Goal: Task Accomplishment & Management: Complete application form

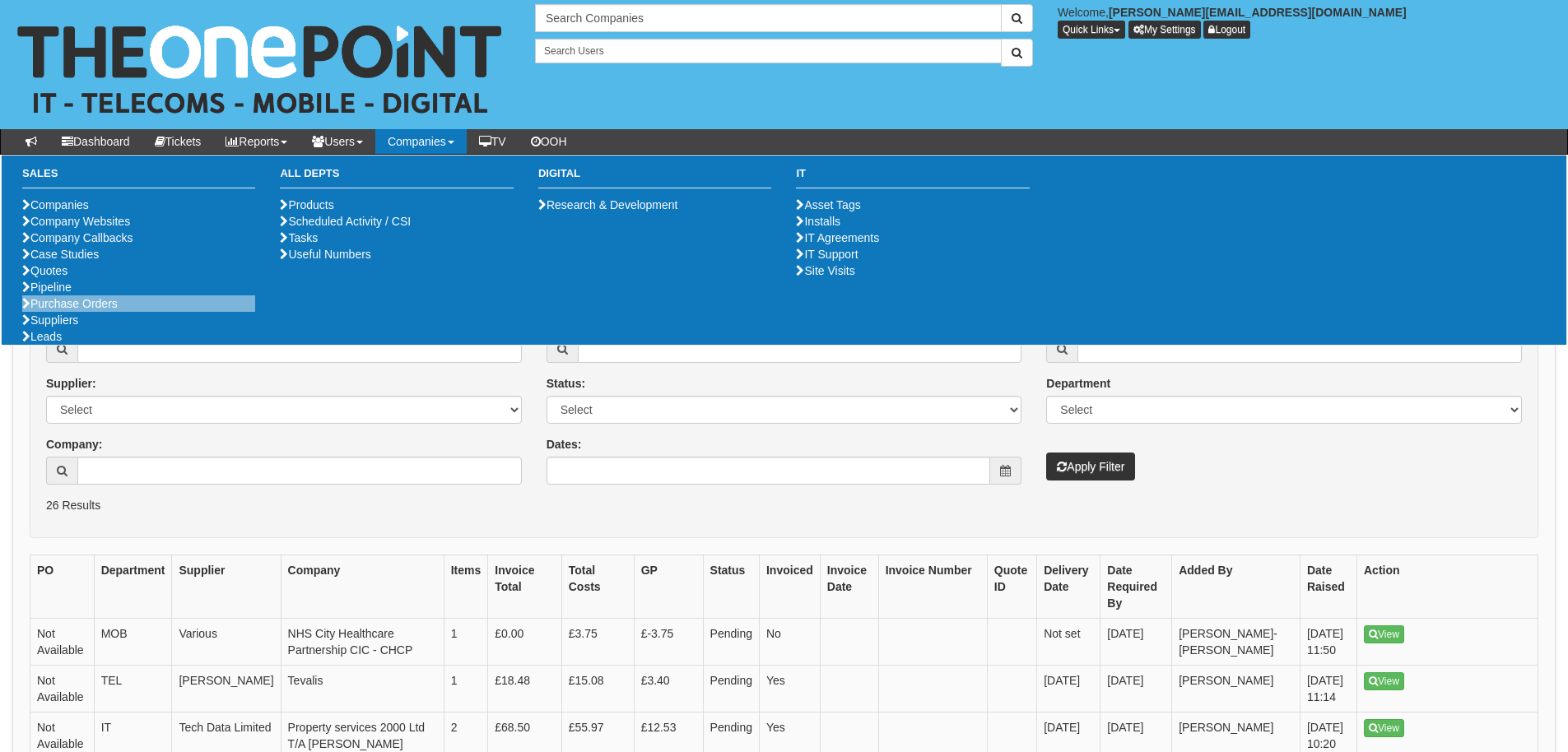
click at [170, 312] on li "Purchase Orders" at bounding box center [139, 303] width 233 height 17
click at [58, 310] on link "Purchase Orders" at bounding box center [70, 303] width 96 height 13
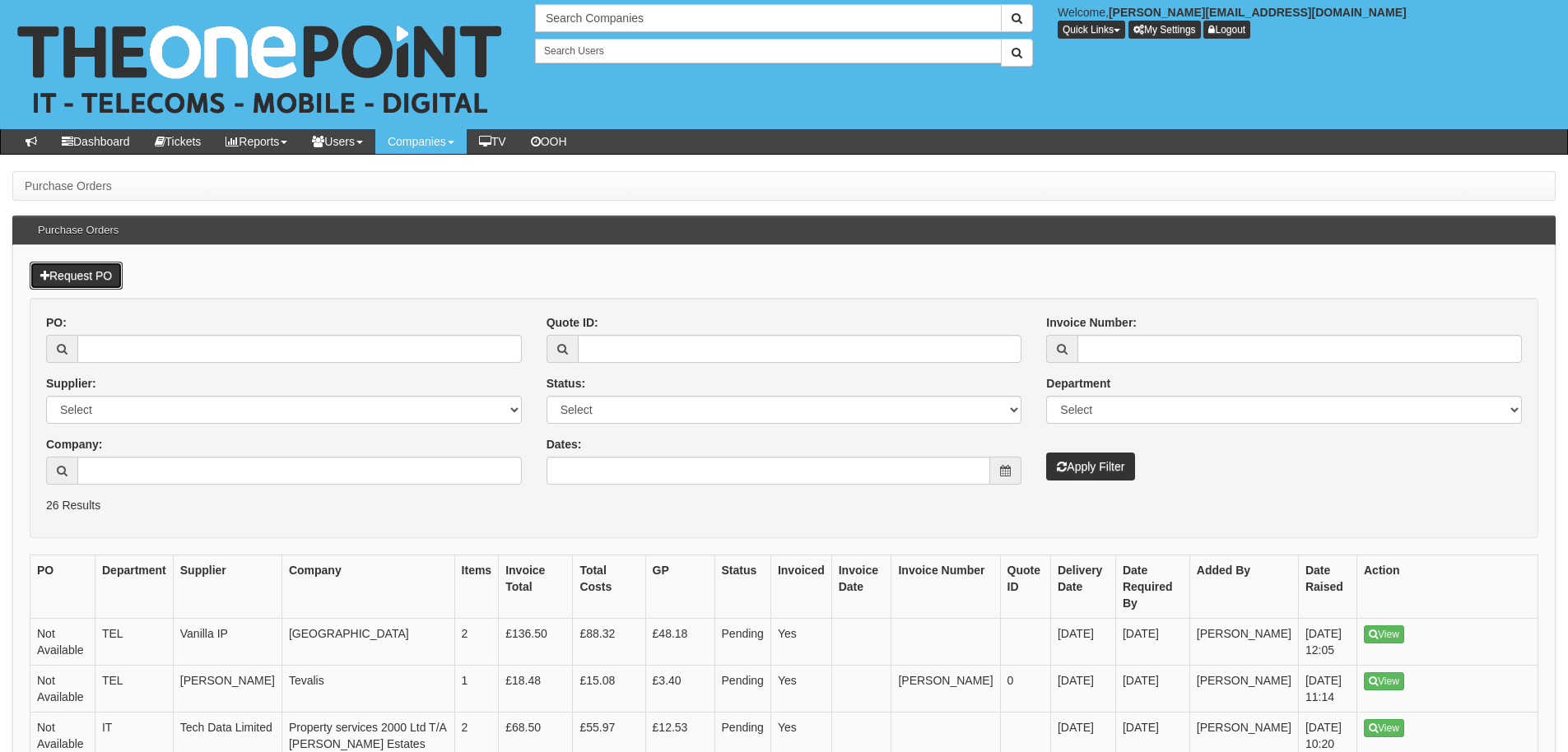
click at [57, 275] on link "Request PO" at bounding box center [76, 276] width 93 height 28
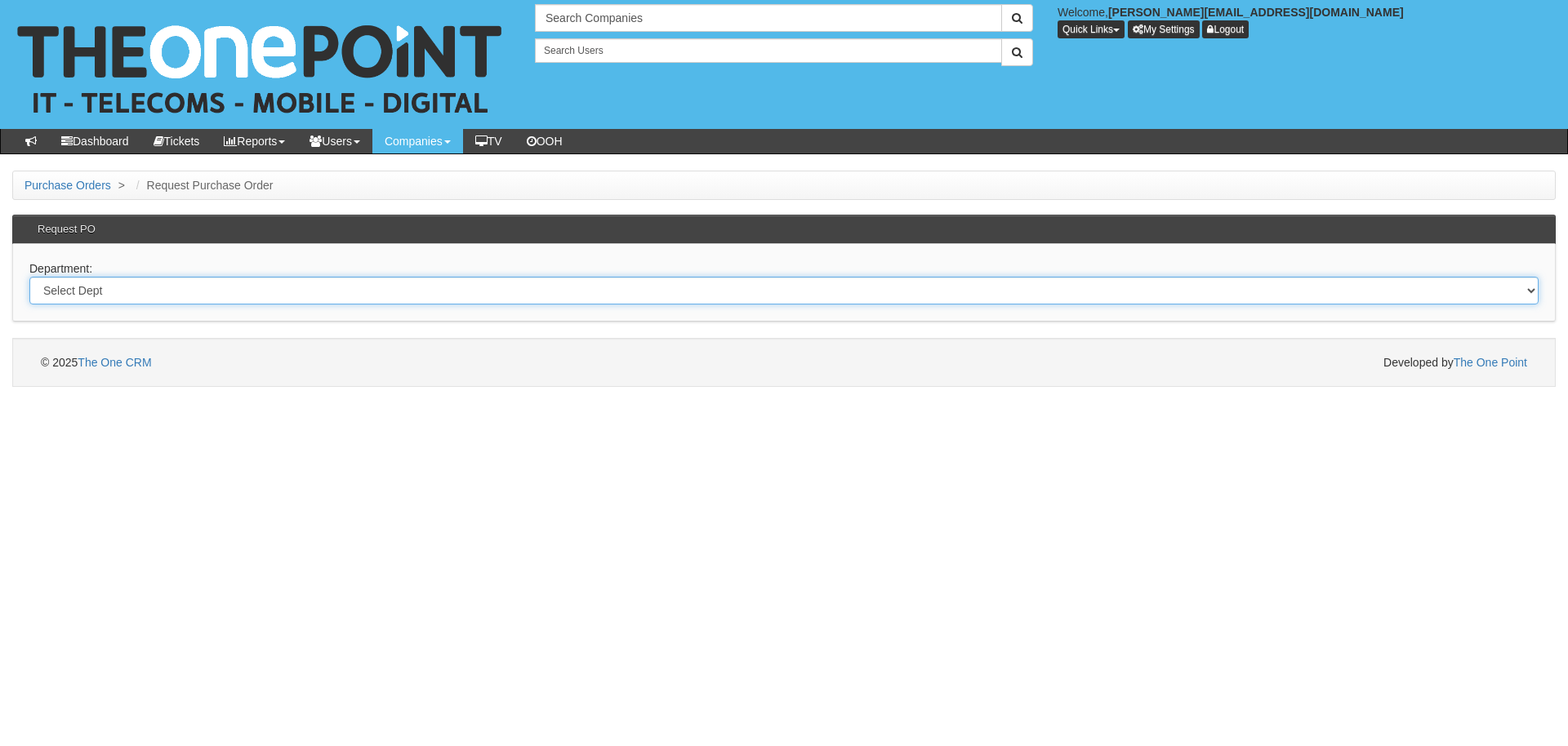
click at [124, 289] on select "Select Dept Digital Internal IT Mobiles Marketing Telecoms" at bounding box center [784, 291] width 1509 height 28
select select "?pipeID=&dept=MAR"
click at [30, 277] on select "Select Dept Digital Internal IT Mobiles Marketing Telecoms" at bounding box center [784, 291] width 1509 height 28
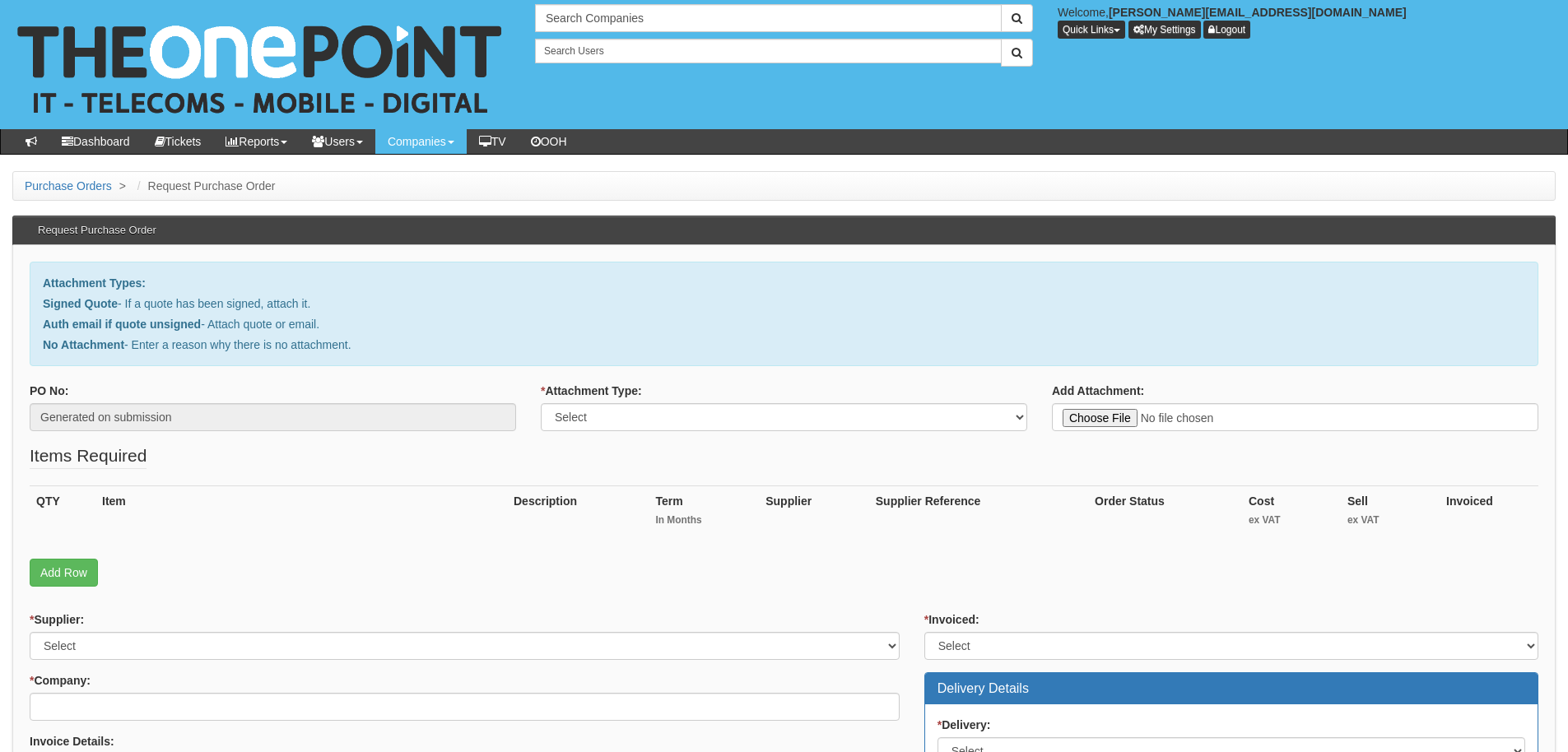
click at [589, 395] on label "* Attachment Type:" at bounding box center [592, 391] width 101 height 17
click at [589, 403] on select "Select Signed Quote Auth email with quote if unsigned No Attachment" at bounding box center [784, 417] width 486 height 28
drag, startPoint x: 593, startPoint y: 421, endPoint x: 582, endPoint y: 432, distance: 15.6
click at [593, 426] on select "Select Signed Quote Auth email with quote if unsigned No Attachment" at bounding box center [784, 417] width 486 height 28
select select "No Attachment"
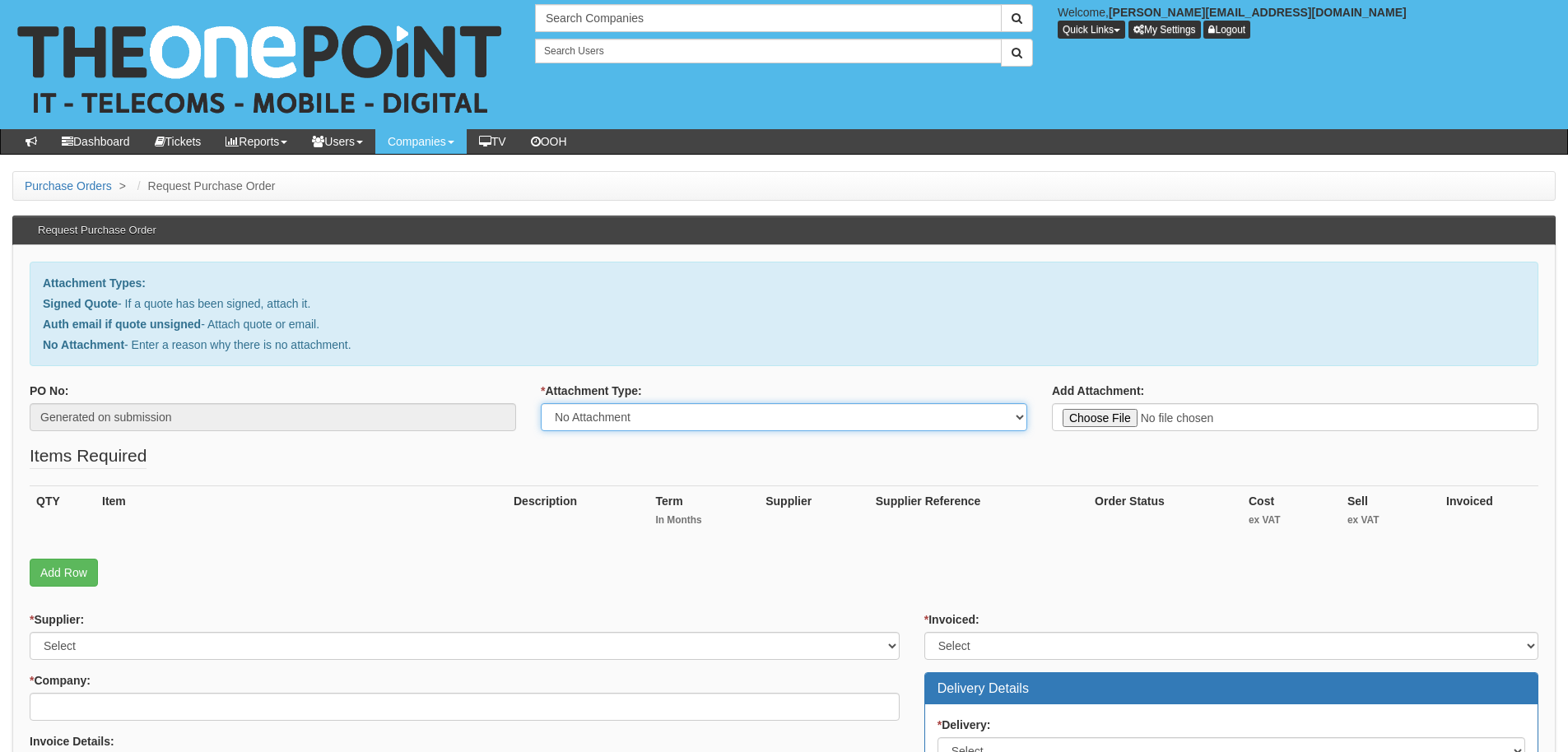
click at [541, 403] on select "Select Signed Quote Auth email with quote if unsigned No Attachment" at bounding box center [784, 417] width 486 height 28
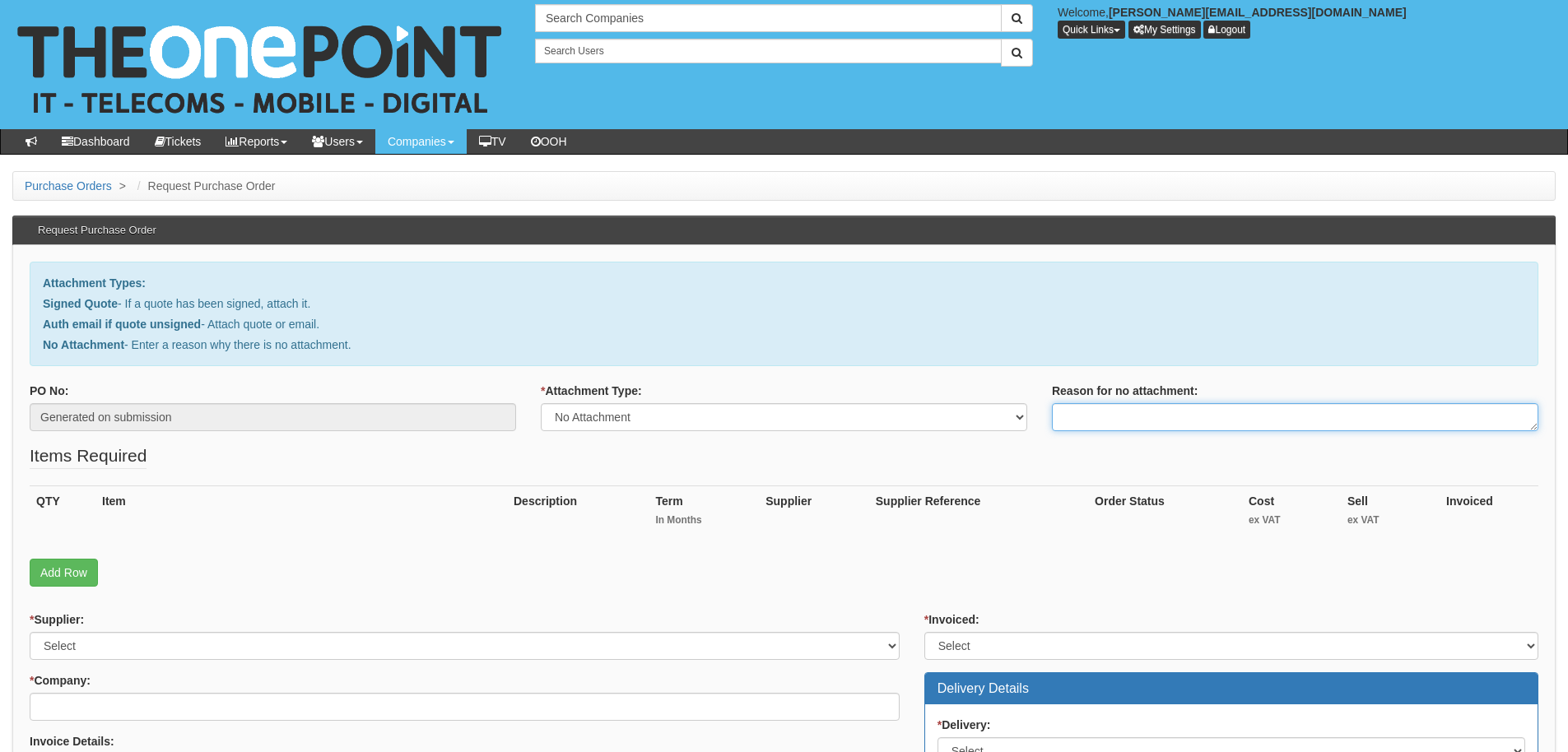
click at [1196, 429] on textarea "Reason for no attachment:" at bounding box center [1294, 417] width 486 height 28
type textarea "Think 360 Events"
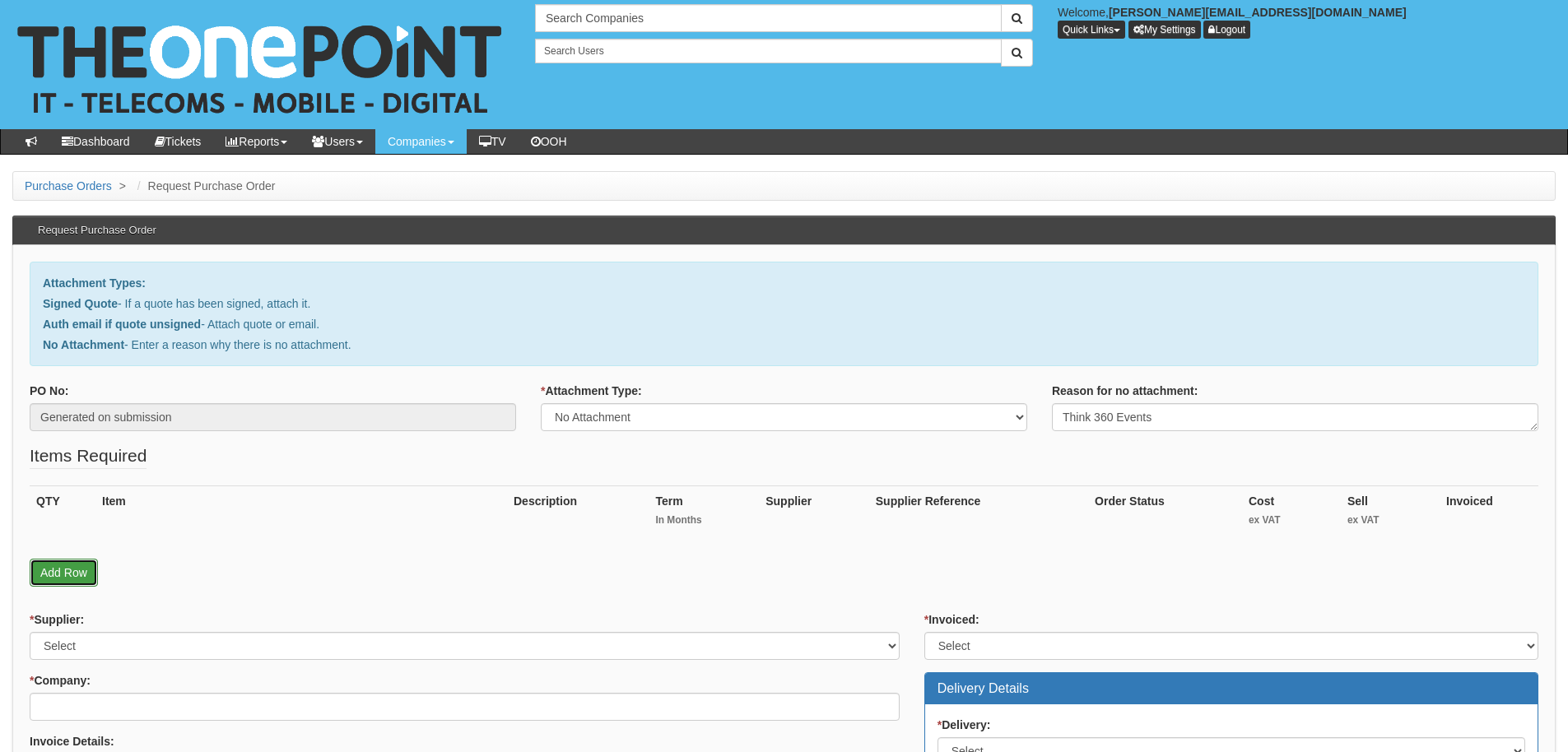
click at [71, 571] on link "Add Row" at bounding box center [64, 573] width 68 height 28
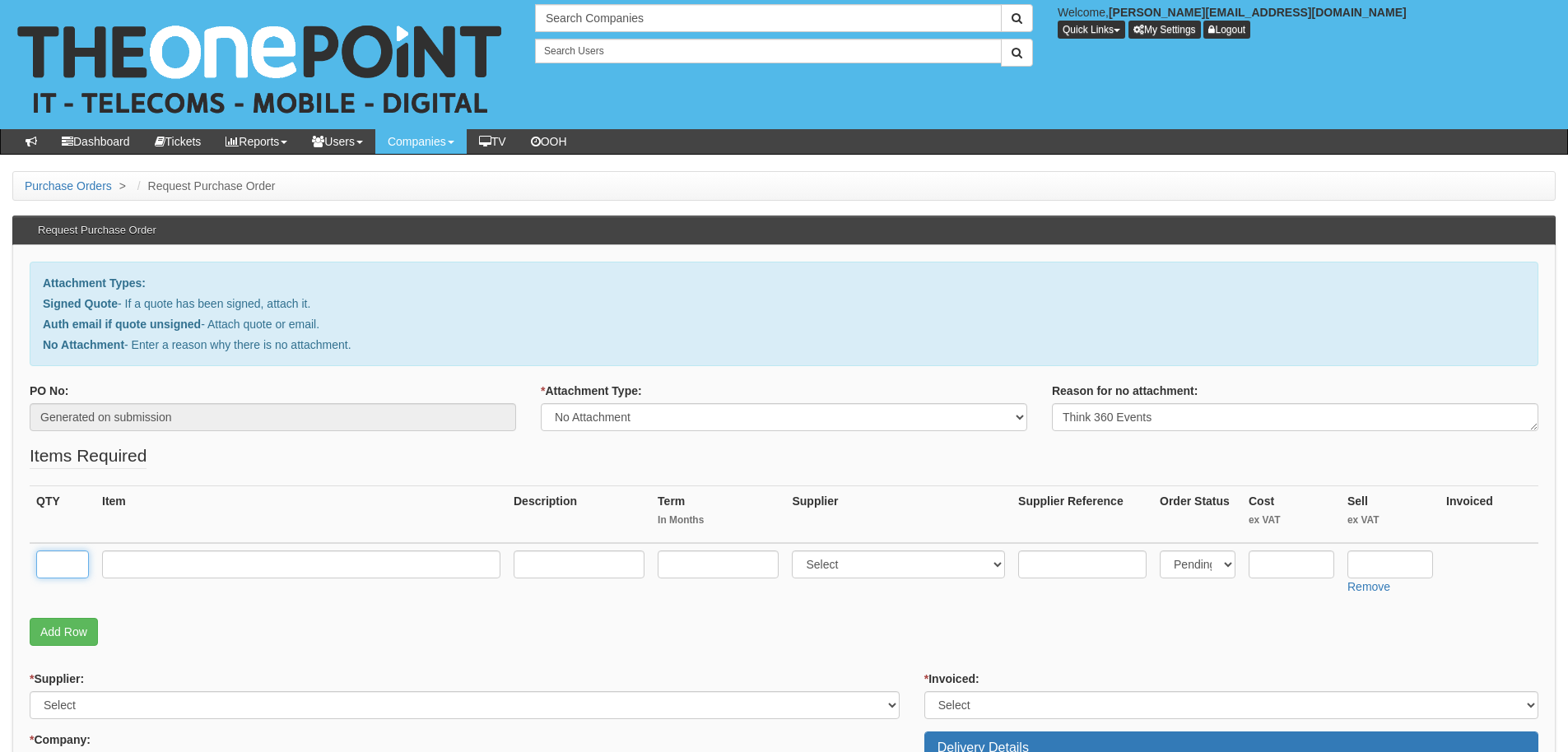
click at [69, 572] on input "text" at bounding box center [62, 564] width 52 height 28
type input "1"
click at [118, 565] on input "text" at bounding box center [301, 564] width 398 height 28
click at [190, 567] on input "text" at bounding box center [301, 564] width 398 height 28
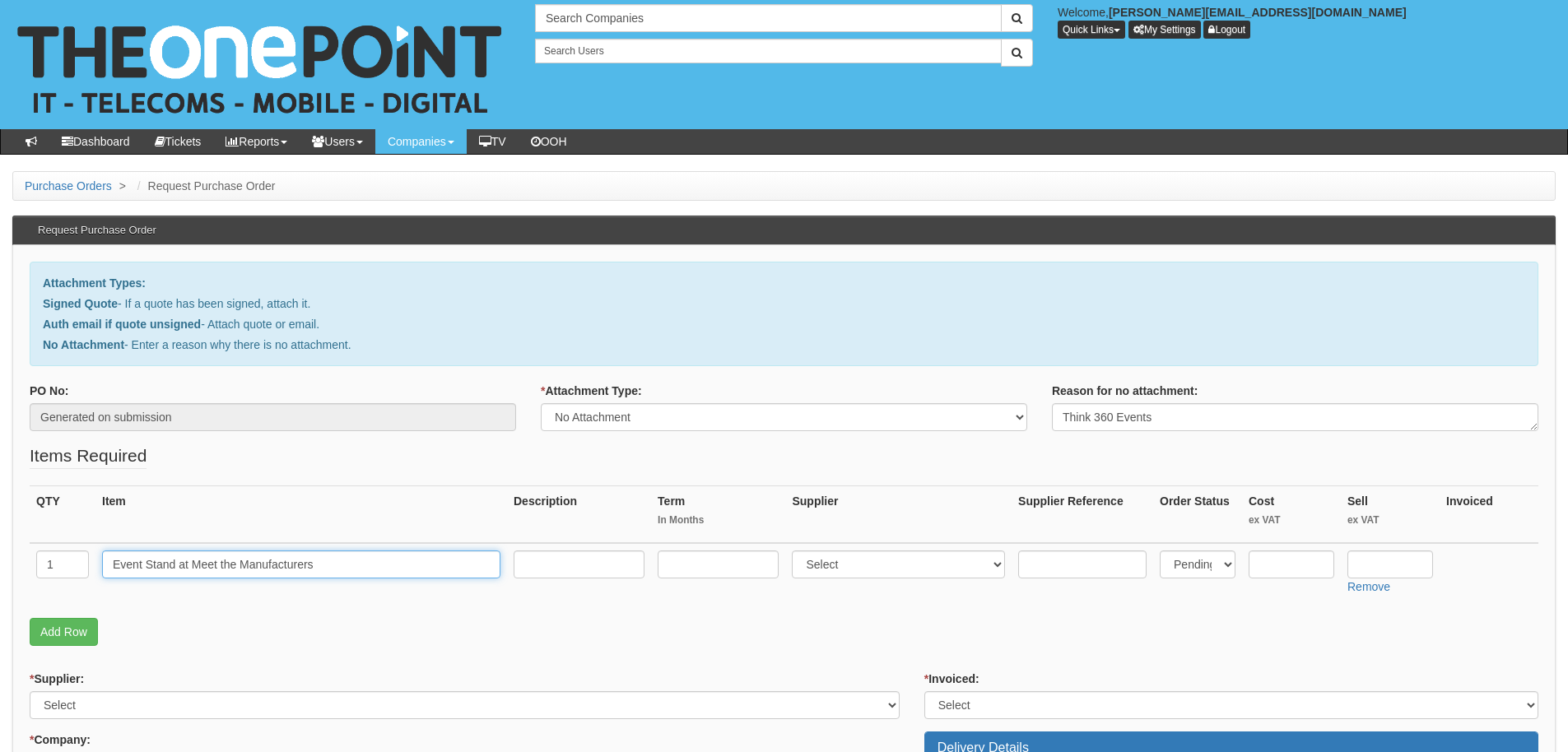
type input "Event Stand at Meet the Manufacturers"
click at [1298, 563] on input "text" at bounding box center [1291, 564] width 86 height 28
type input "5"
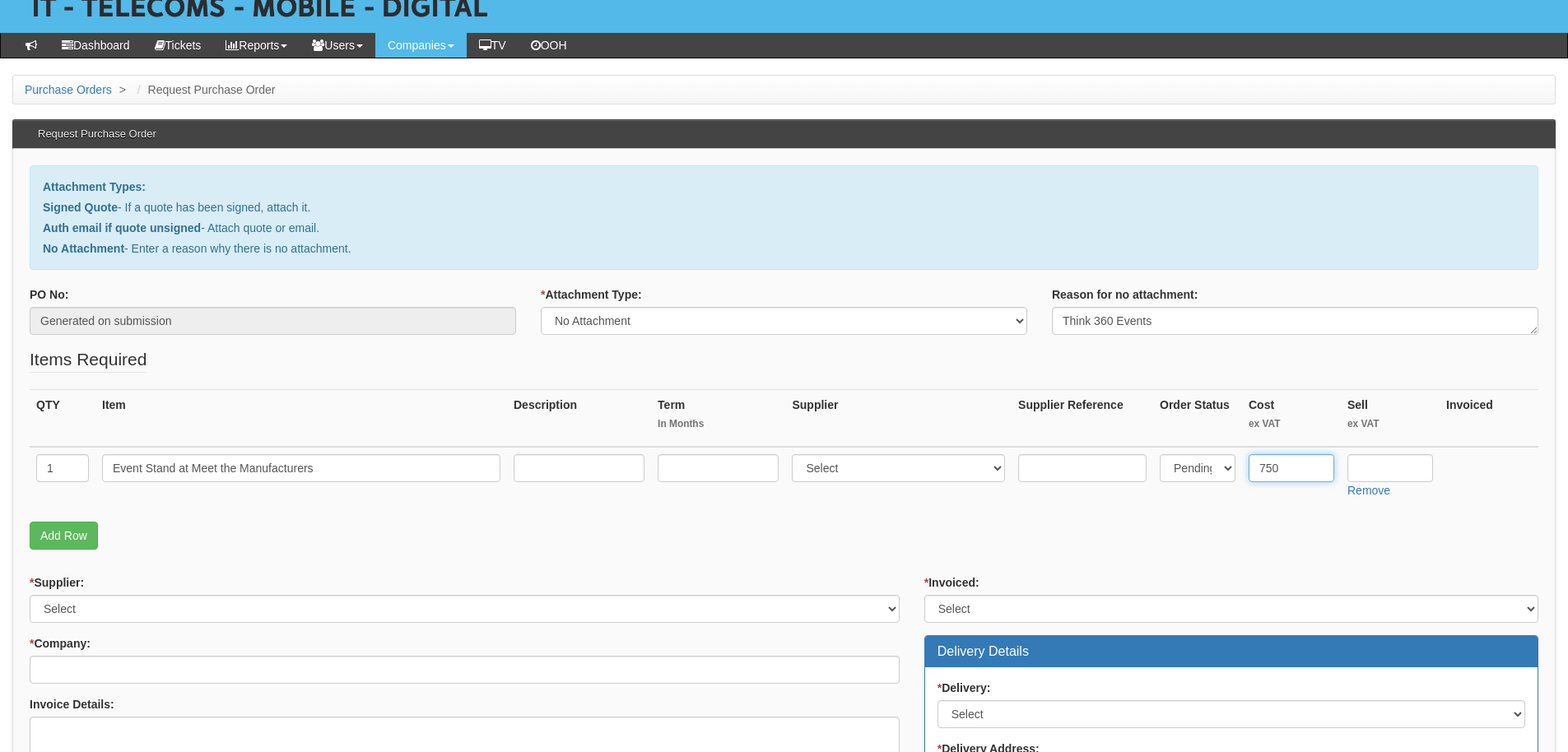
scroll to position [247, 0]
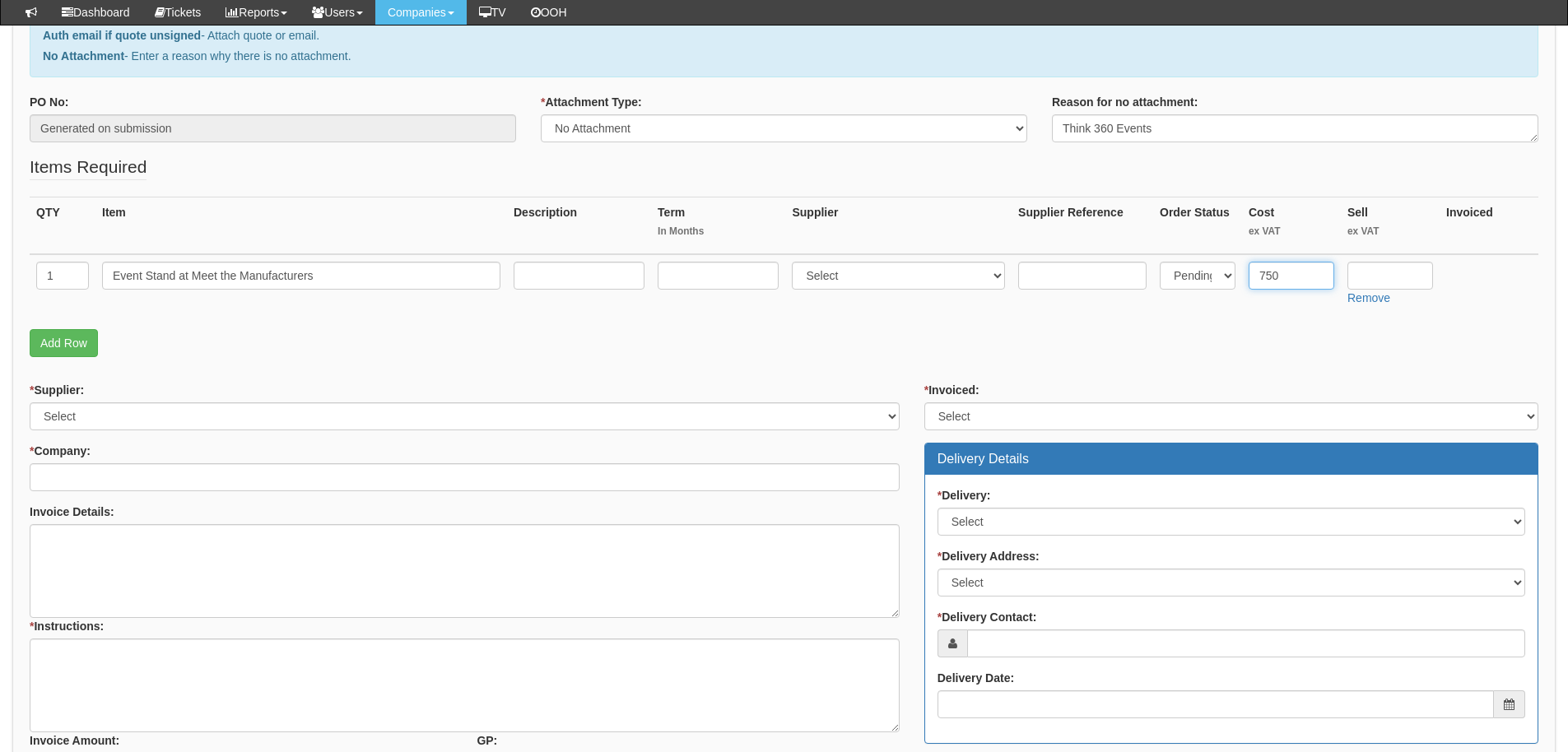
type input "750"
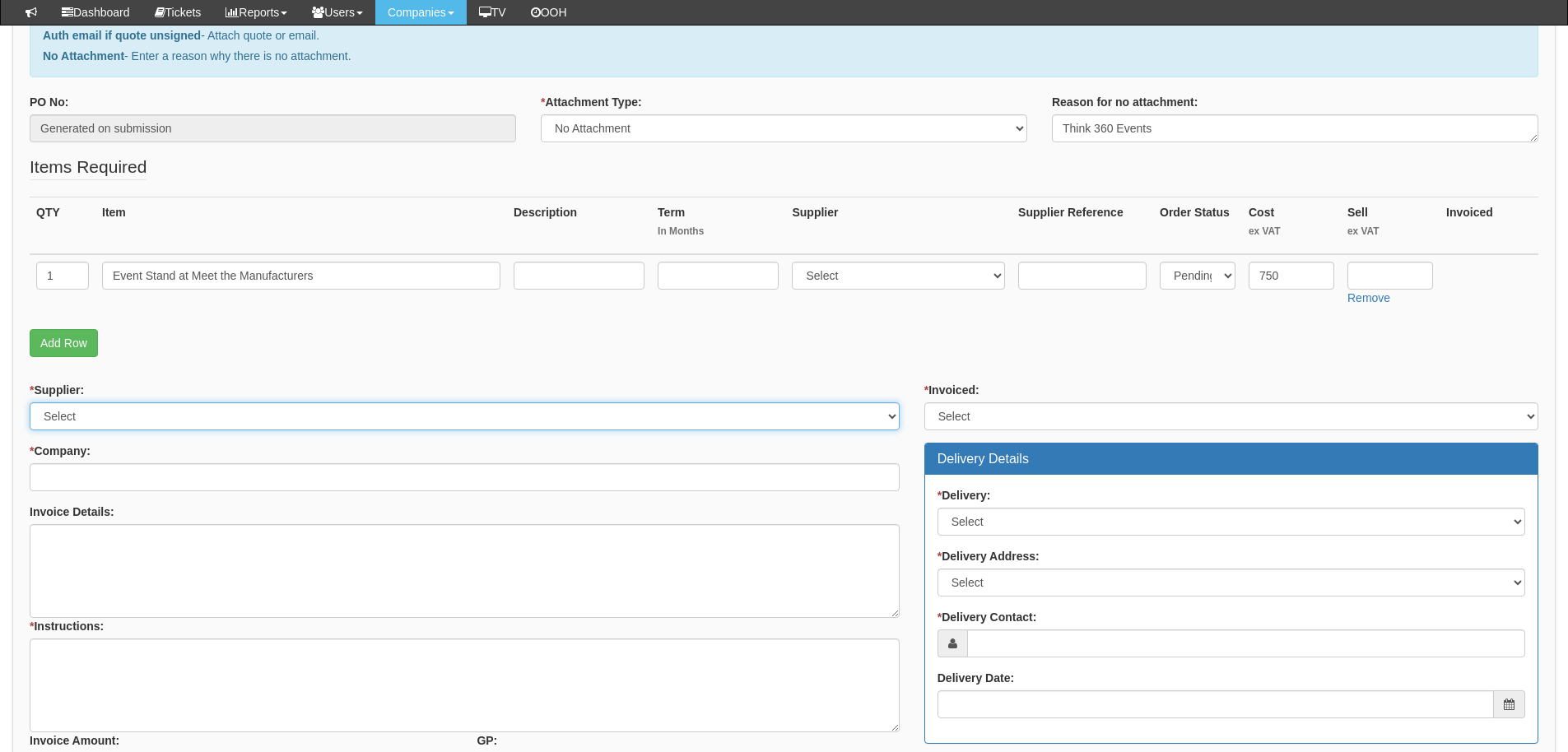
click at [101, 428] on select "Select 123 REG.co.uk 1Password 3 4Gon AA Jones Electric Ltd Abzorb Access Group…" at bounding box center [465, 416] width 870 height 28
select select "322"
click at [30, 402] on select "Select 123 REG.co.uk 1Password 3 4Gon AA Jones Electric Ltd Abzorb Access Group…" at bounding box center [465, 416] width 870 height 28
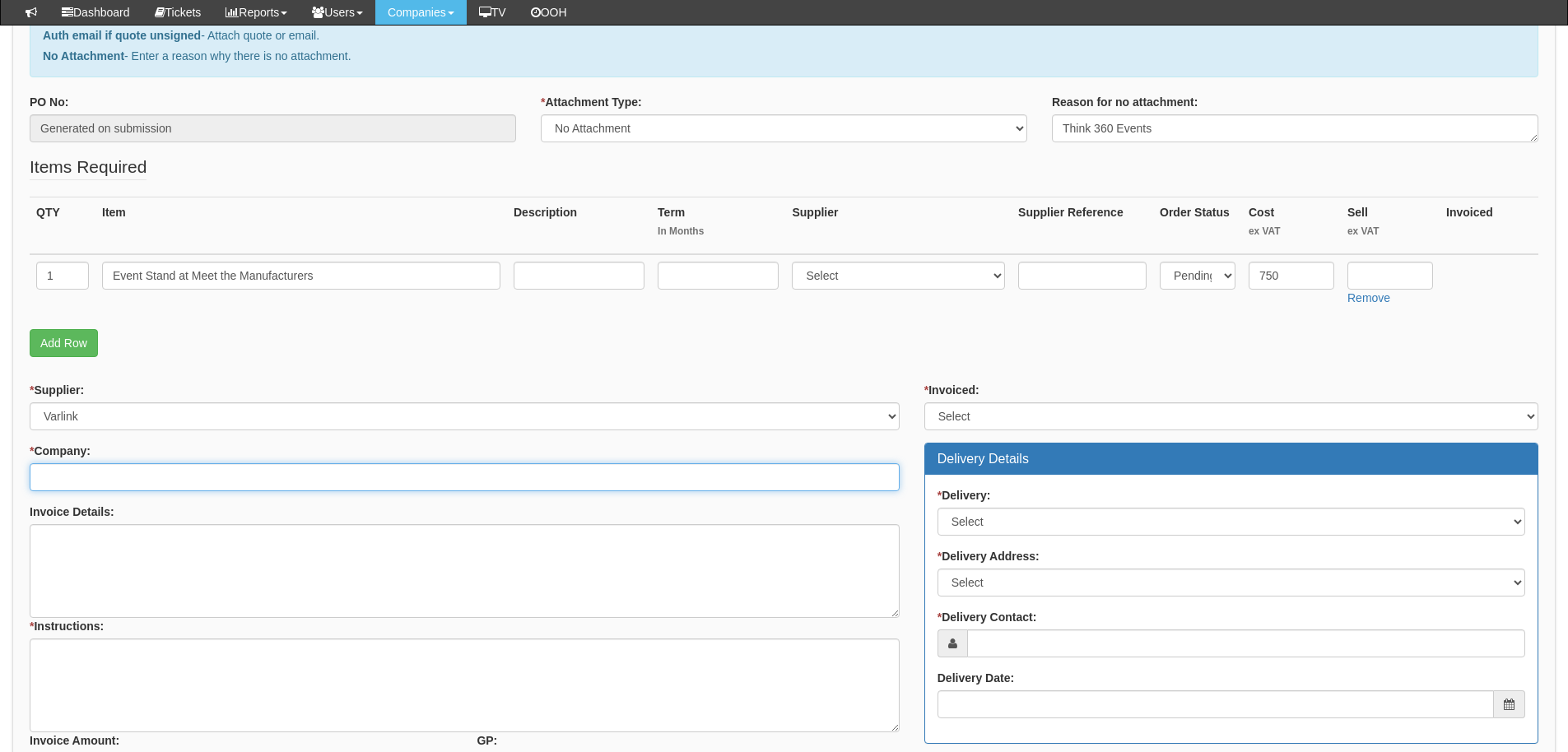
click at [183, 477] on input "* Company:" at bounding box center [465, 477] width 870 height 28
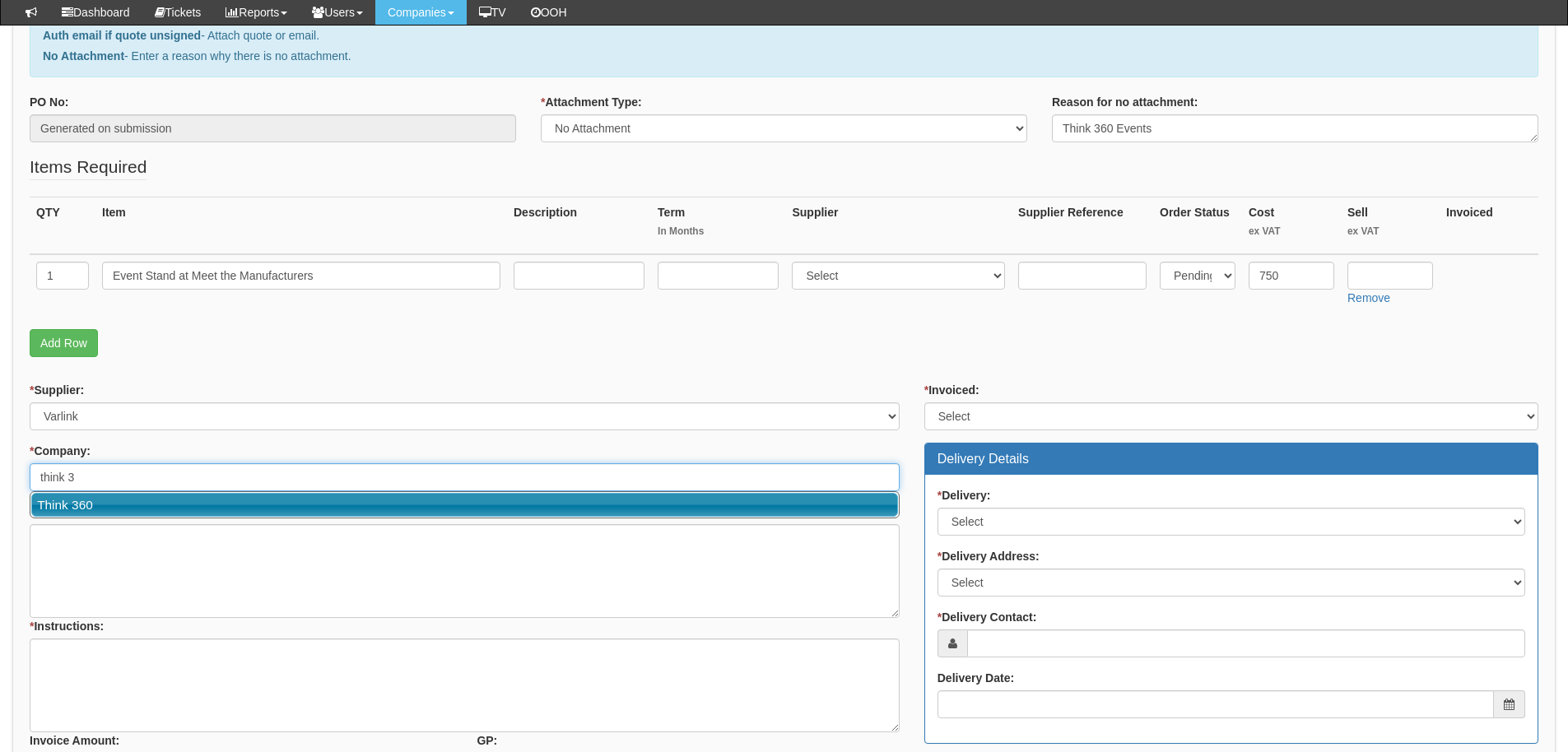
click at [101, 508] on link "Think 360" at bounding box center [465, 504] width 867 height 24
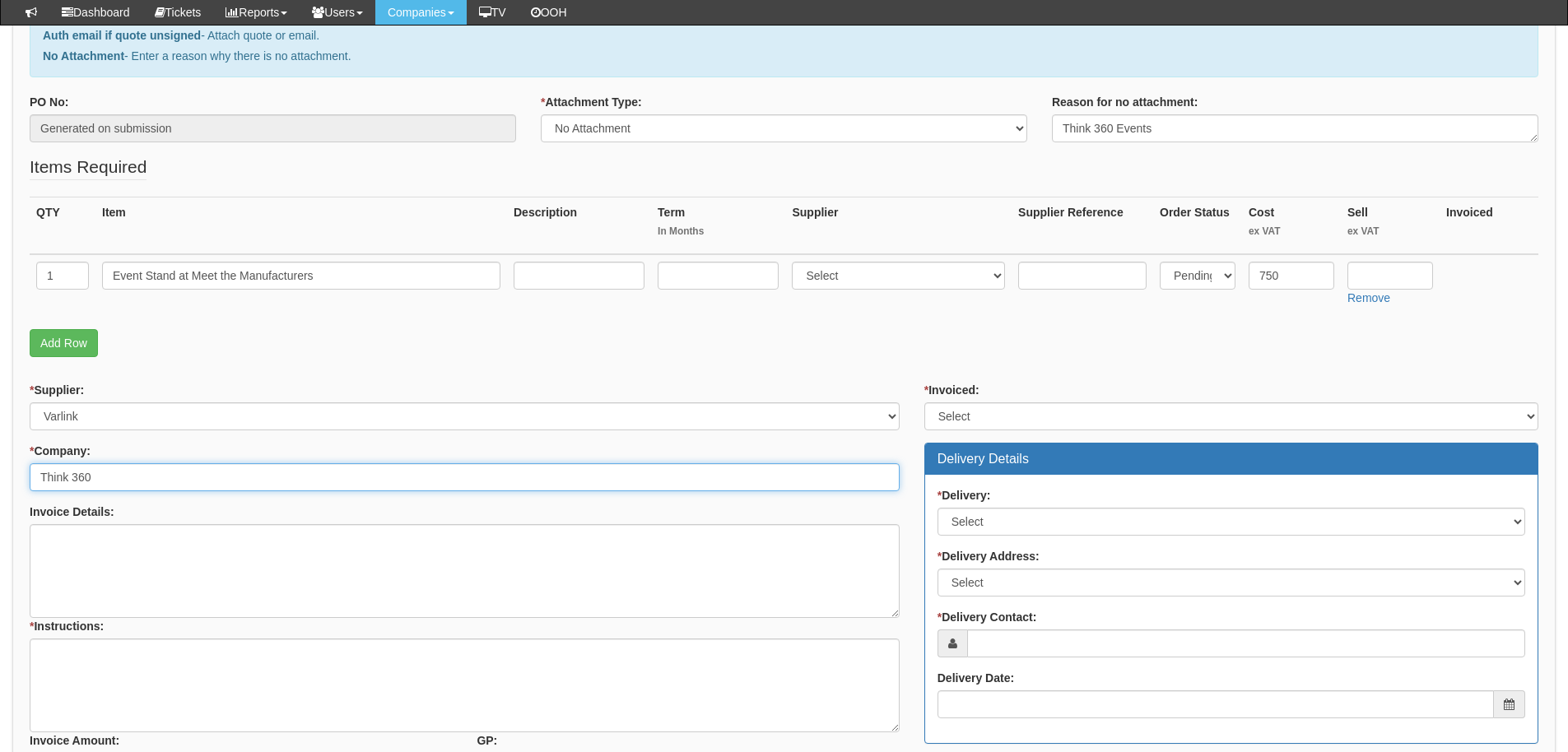
type input "Think 360"
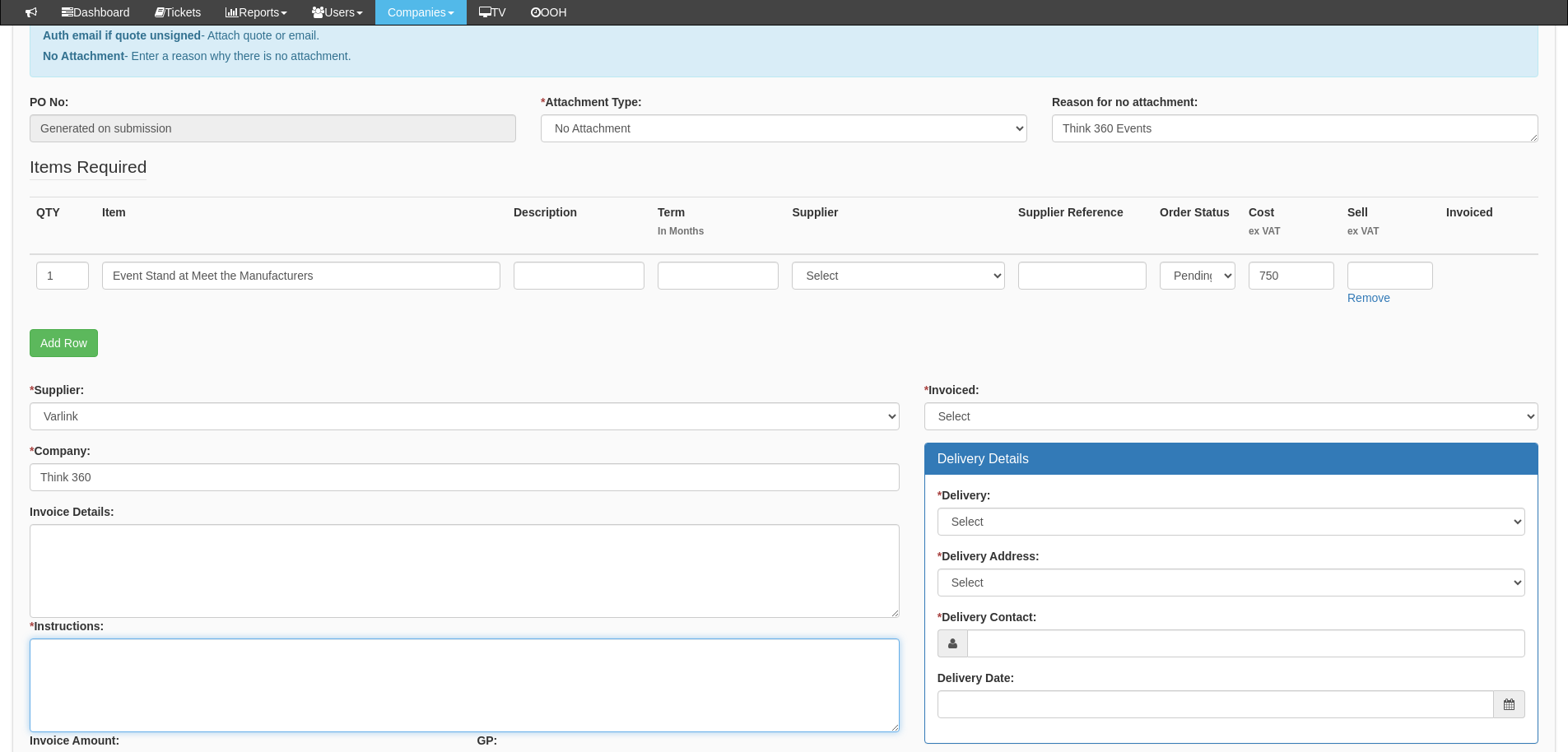
click at [186, 670] on textarea "* Instructions:" at bounding box center [465, 685] width 870 height 94
type textarea "Booking form sent to supplier, Invoice to be received"
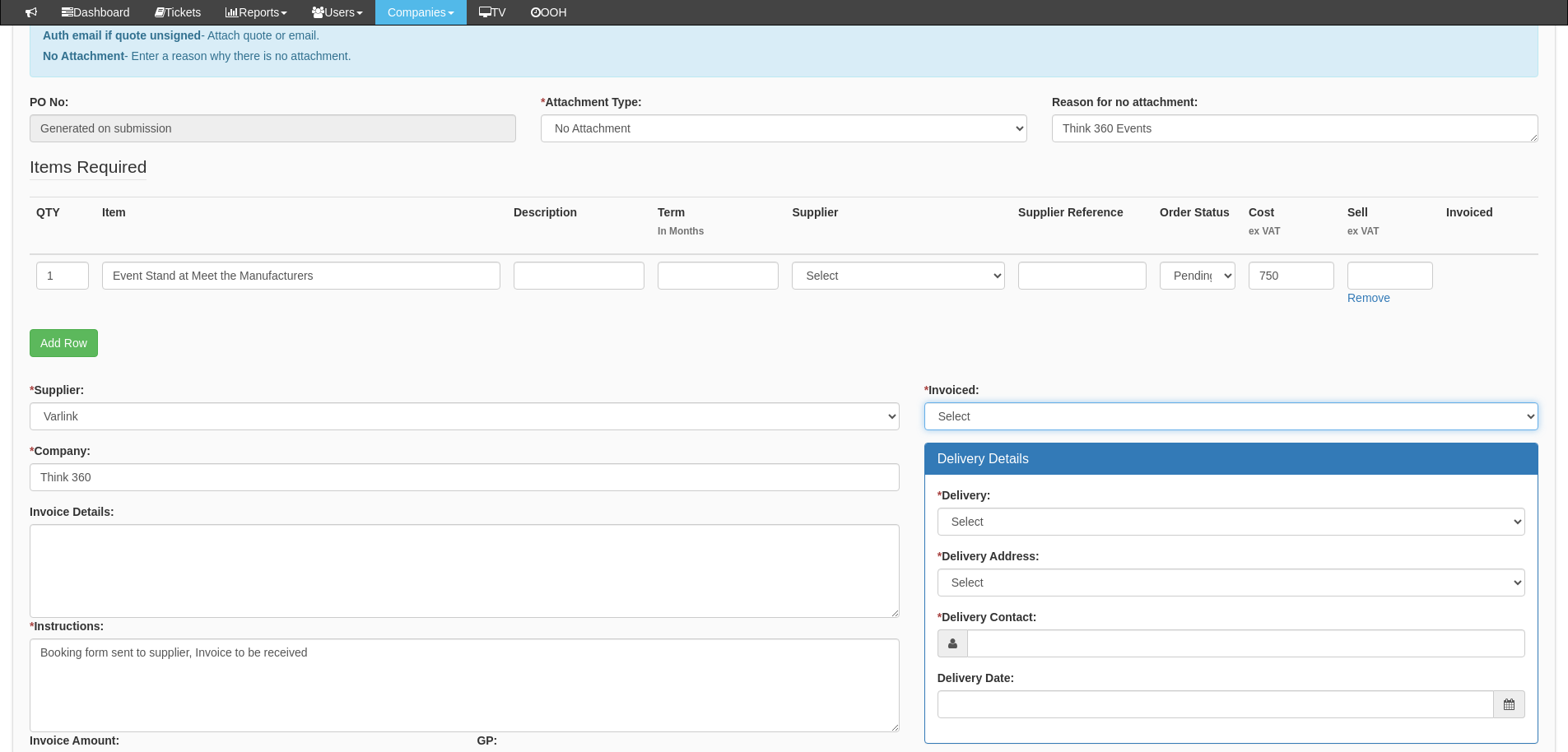
click at [1064, 413] on select "Select Yes No N/A STB (part of order)" at bounding box center [1231, 416] width 614 height 28
click at [925, 402] on select "Select Yes No N/A STB (part of order)" at bounding box center [1231, 416] width 614 height 28
click at [986, 409] on select "Select Yes No N/A STB (part of order)" at bounding box center [1231, 416] width 614 height 28
select select "1"
click at [925, 402] on select "Select Yes No N/A STB (part of order)" at bounding box center [1231, 416] width 614 height 28
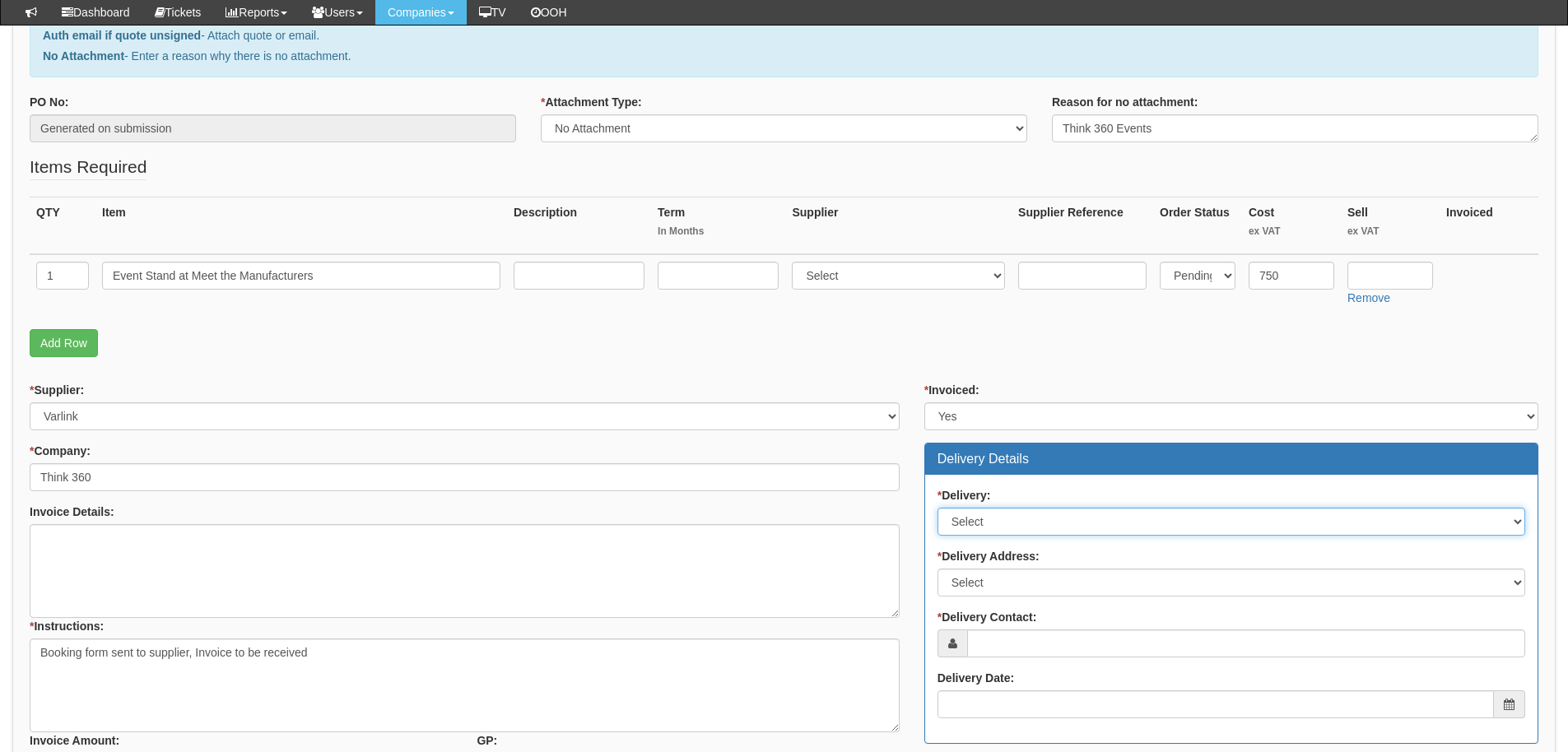
click at [984, 523] on select "Select No Not Applicable Yes" at bounding box center [1231, 522] width 588 height 28
select select "3"
click at [938, 508] on select "Select No Not Applicable Yes" at bounding box center [1231, 522] width 588 height 28
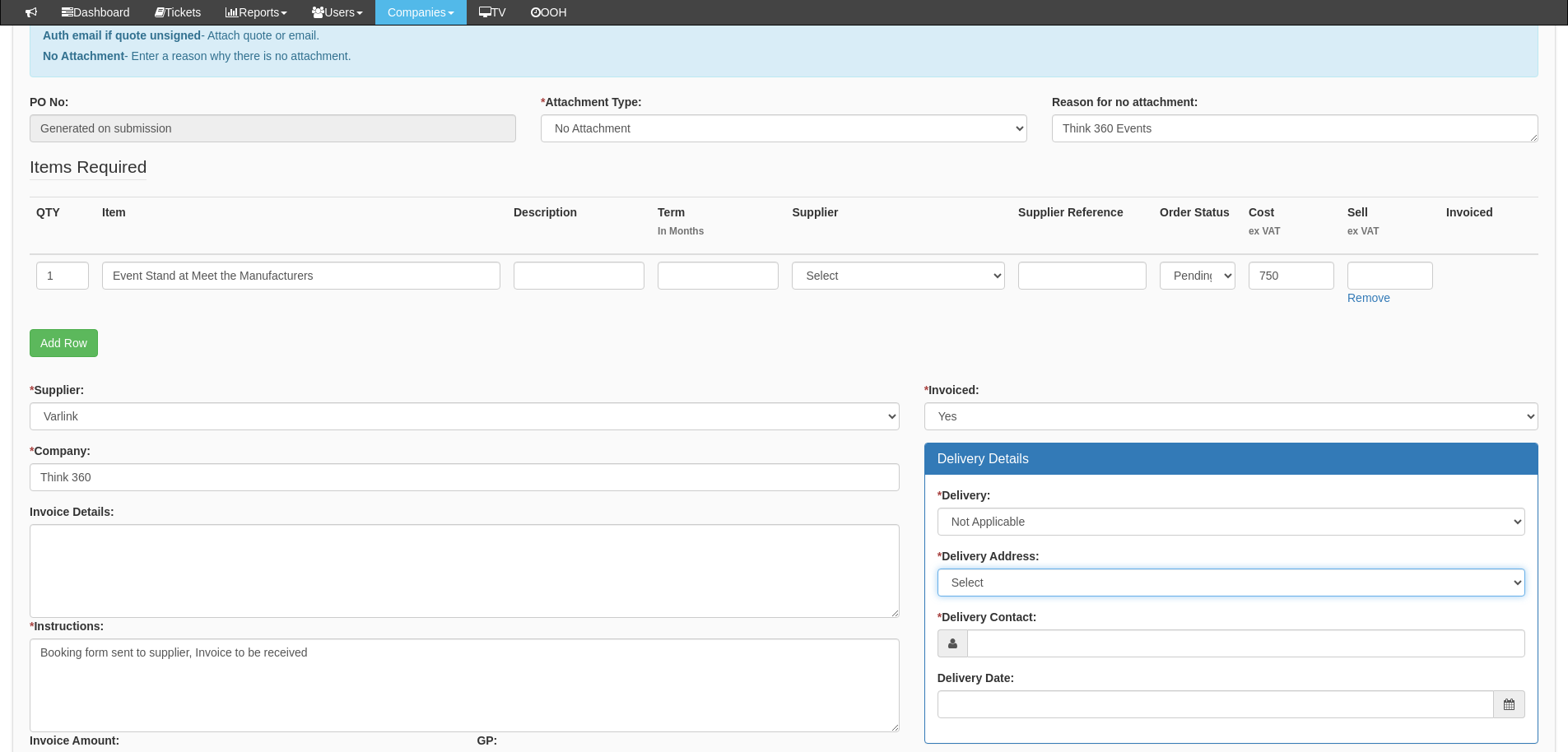
click at [989, 570] on select "Select Not Applicable Main Address - HU13 0GD Other" at bounding box center [1231, 582] width 588 height 28
select select "N/A"
click at [938, 568] on select "Select Not Applicable Main Address - HU13 0GD Other" at bounding box center [1231, 582] width 588 height 28
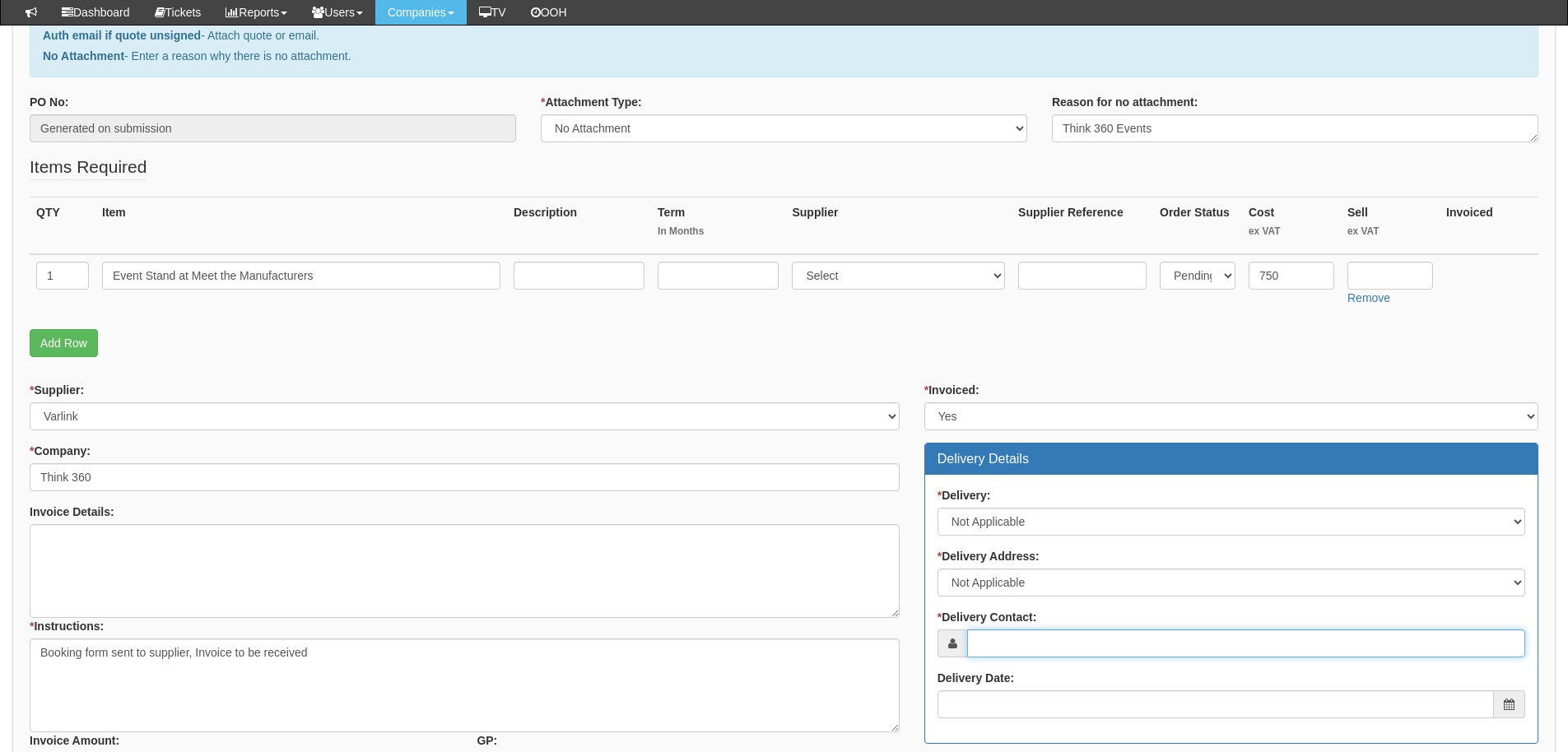
click at [994, 639] on input "* Delivery Contact:" at bounding box center [1245, 643] width 558 height 28
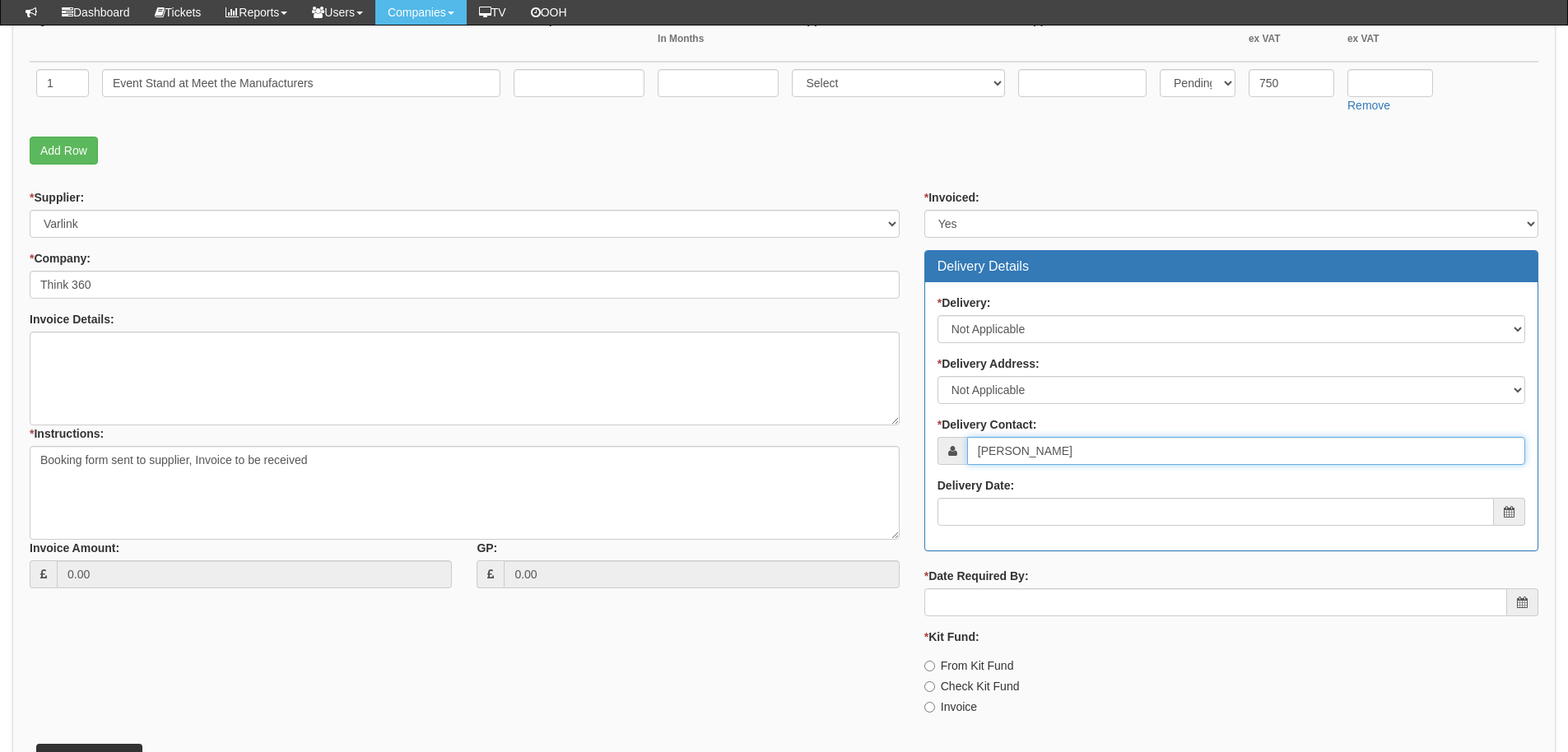
scroll to position [494, 0]
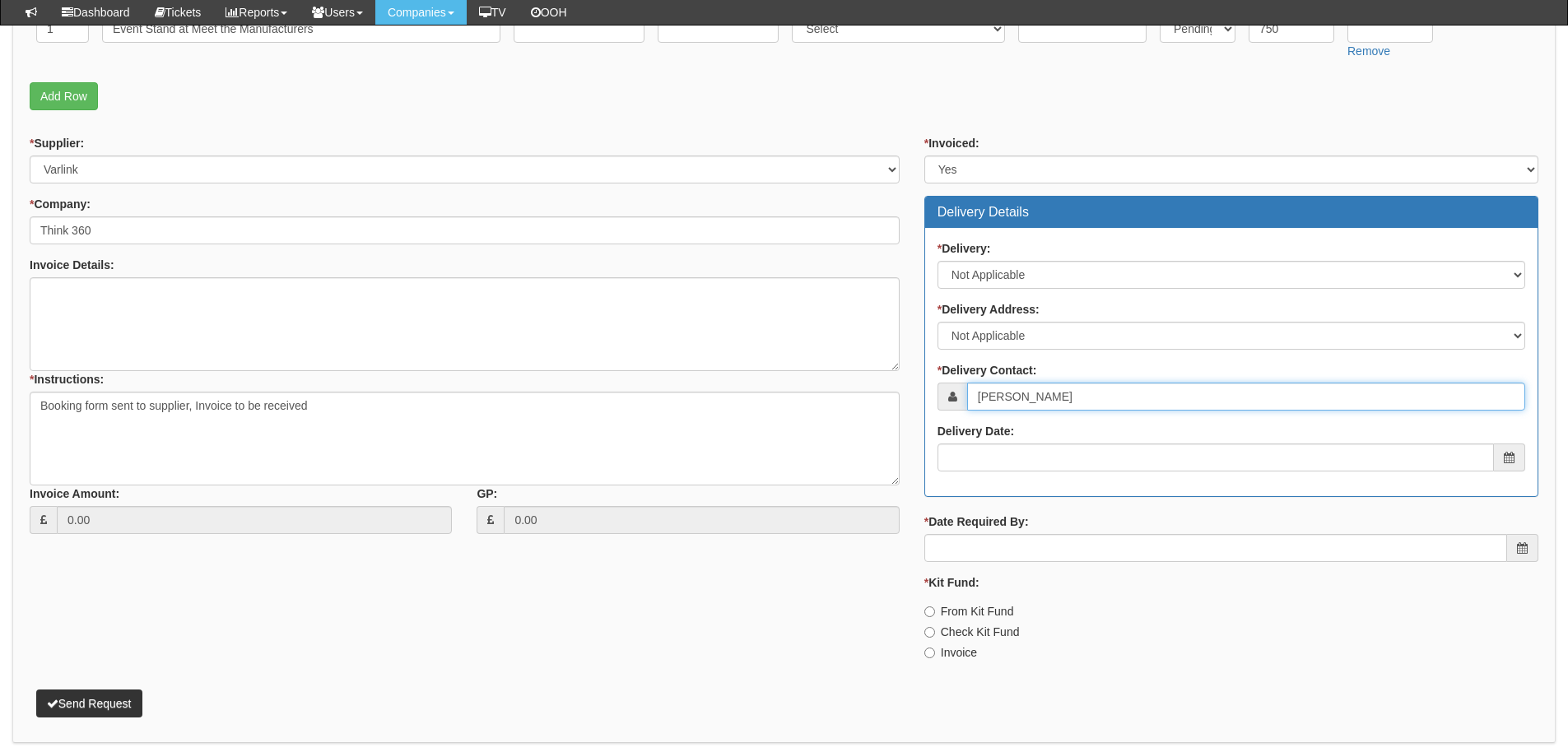
type input "[PERSON_NAME]"
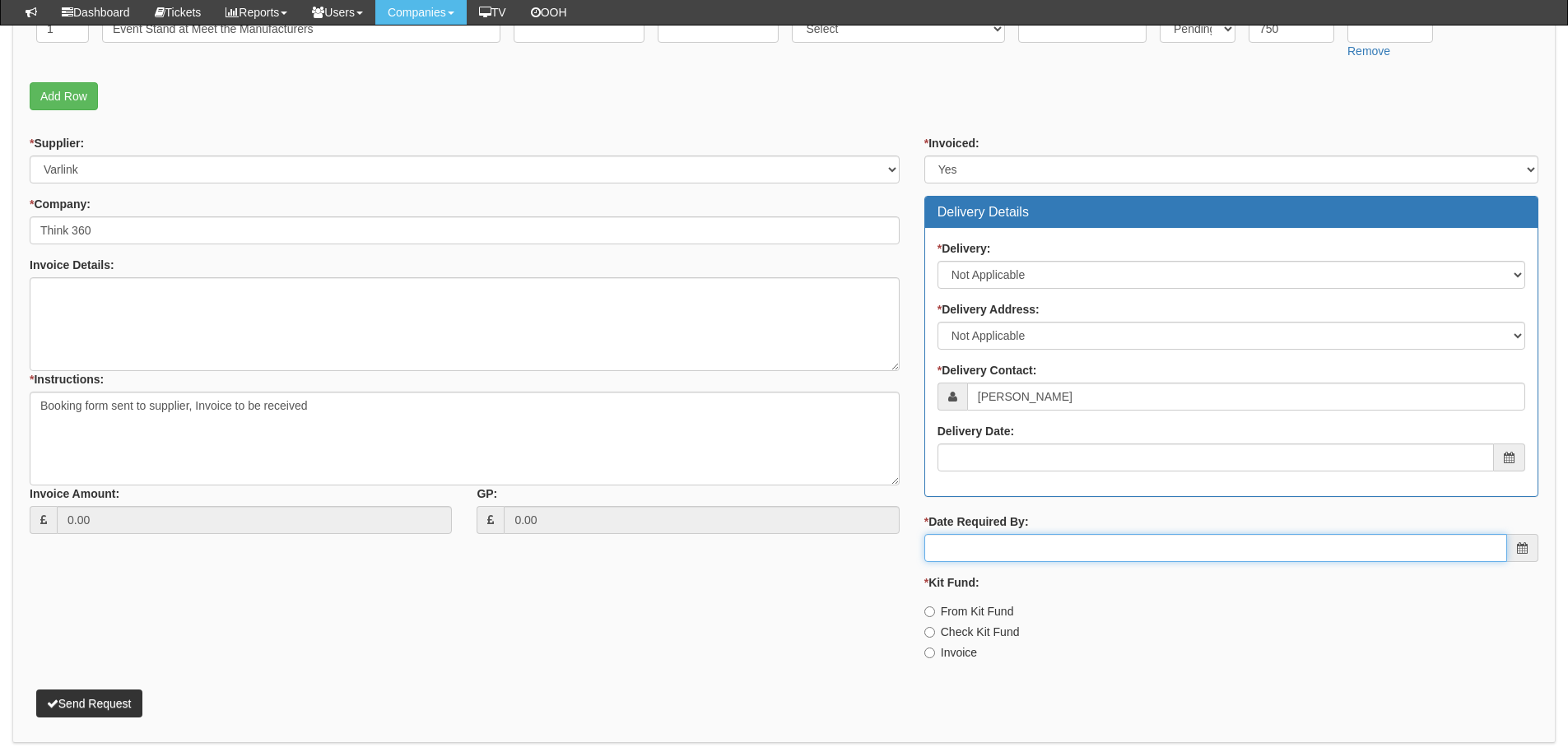
click at [994, 552] on input "* Date Required By:" at bounding box center [1215, 548] width 583 height 28
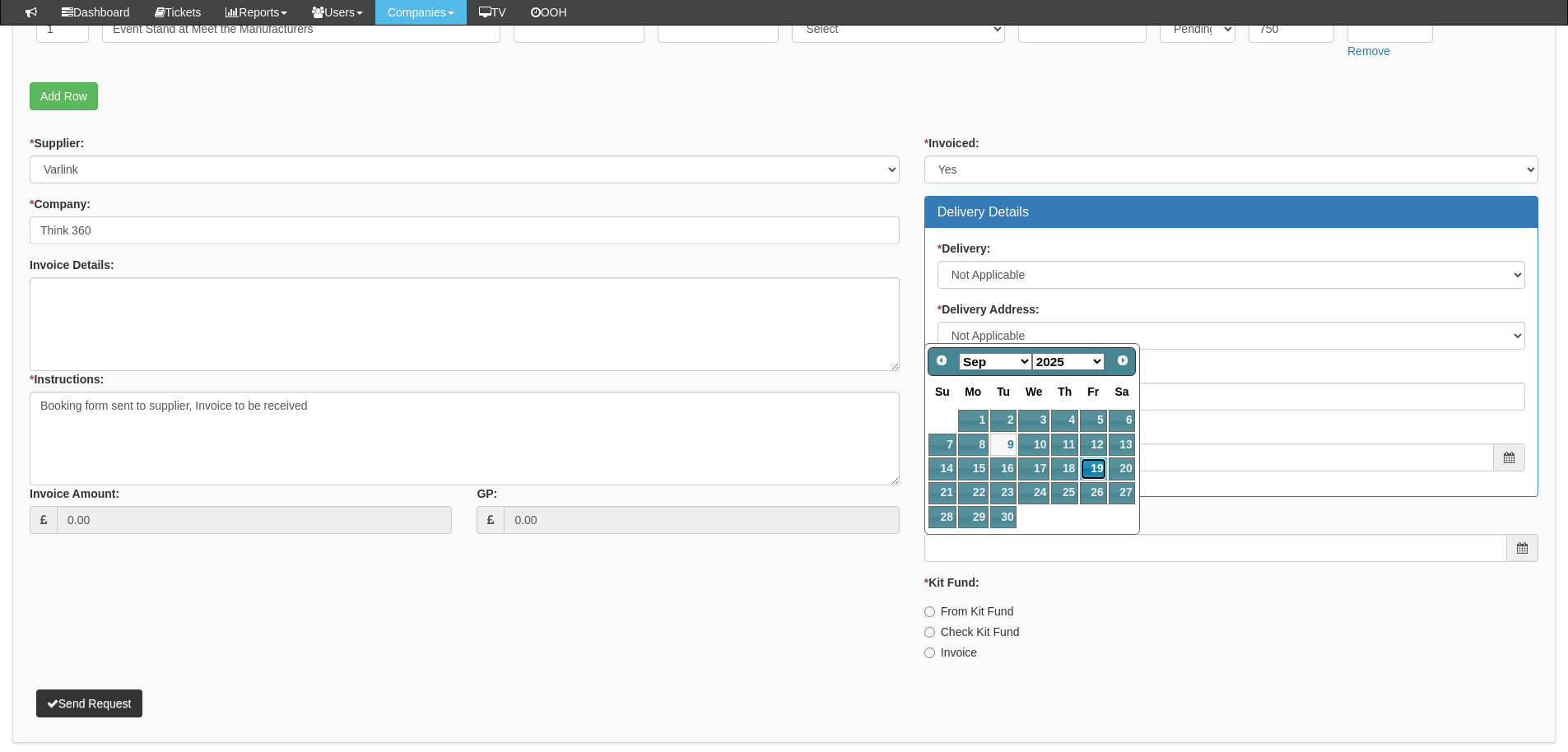
click at [1094, 472] on link "19" at bounding box center [1093, 469] width 27 height 22
type input "2025-09-19"
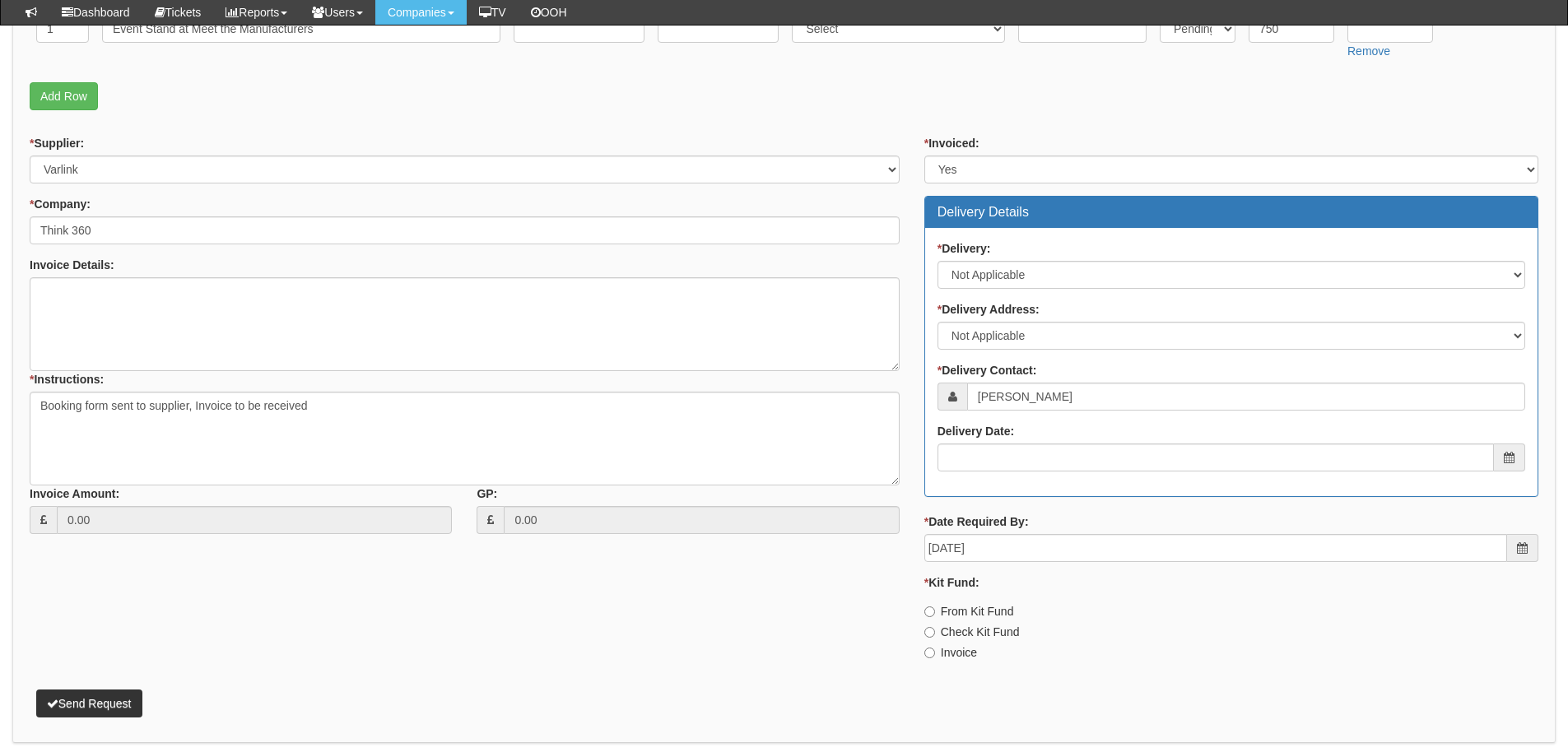
click at [959, 648] on label "Invoice" at bounding box center [950, 652] width 52 height 17
click at [935, 648] on input "Invoice" at bounding box center [929, 652] width 11 height 11
radio input "true"
click at [132, 699] on button "Send Request" at bounding box center [90, 704] width 106 height 28
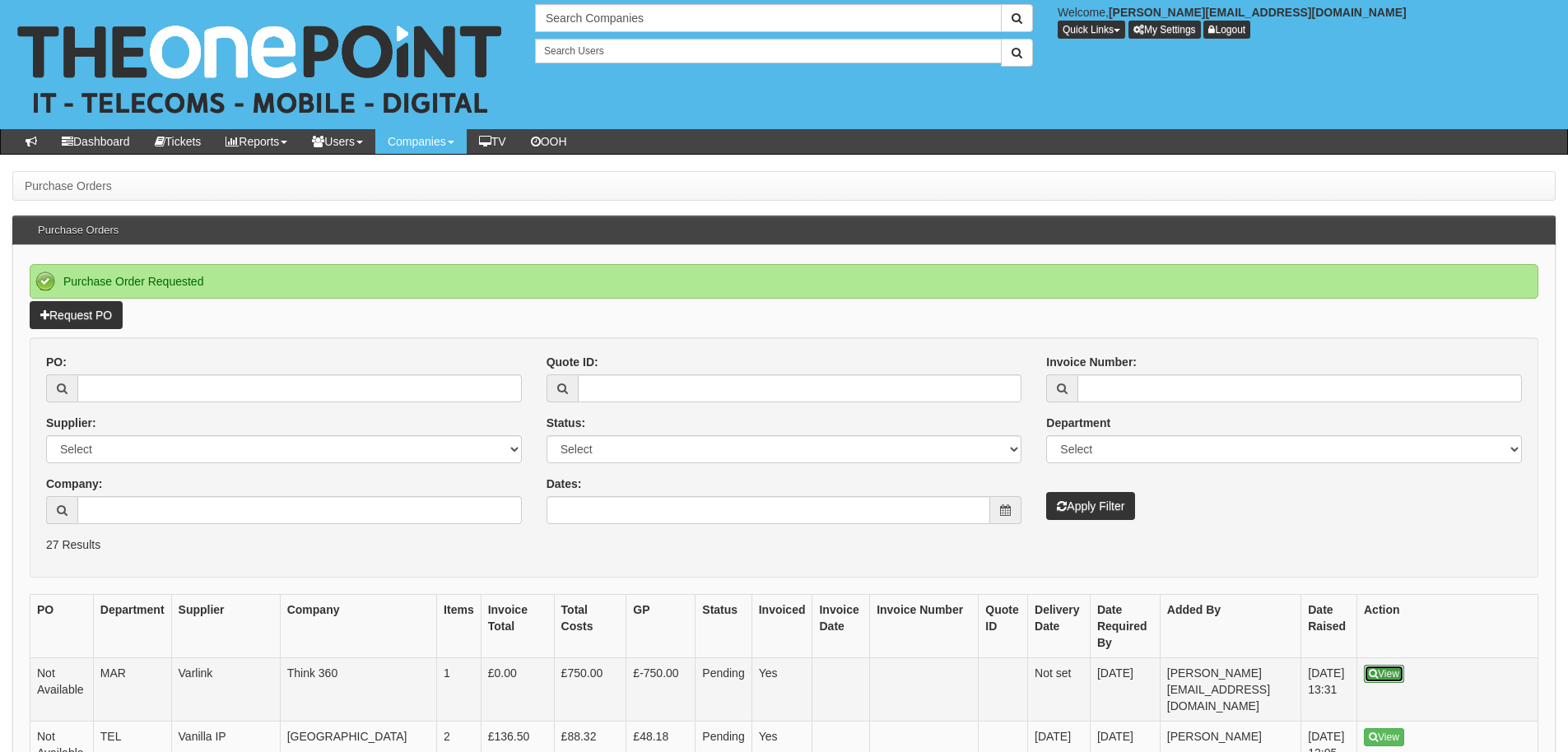
click at [1385, 665] on link "View" at bounding box center [1384, 674] width 41 height 18
